Goal: Task Accomplishment & Management: Complete application form

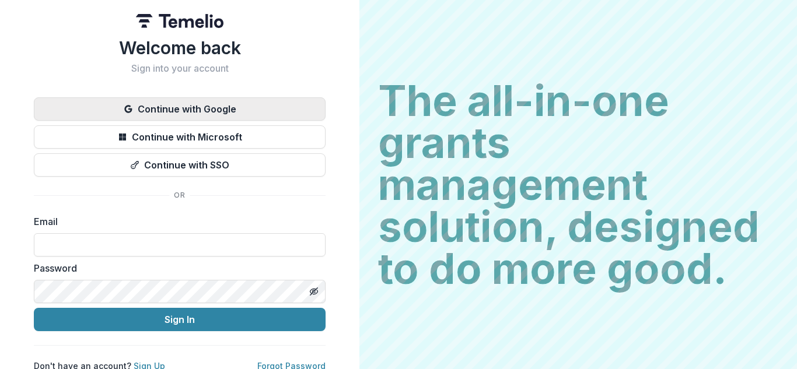
click at [243, 110] on button "Continue with Google" at bounding box center [180, 108] width 292 height 23
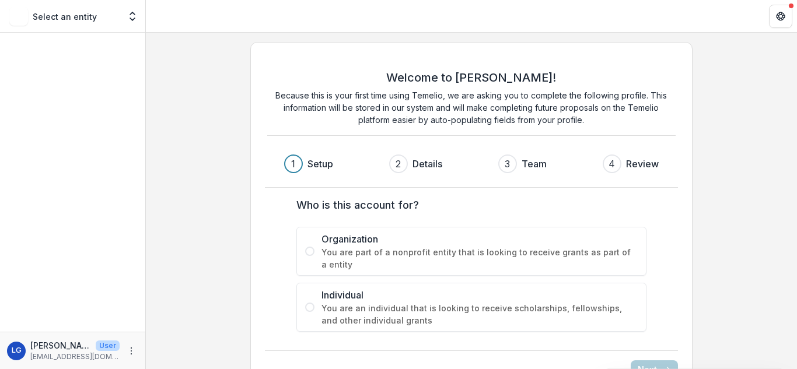
scroll to position [34, 0]
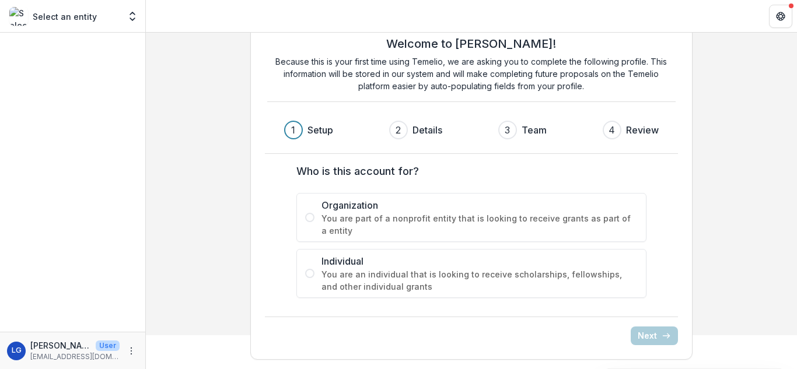
click at [309, 219] on span at bounding box center [309, 217] width 9 height 9
